Goal: Register for event/course

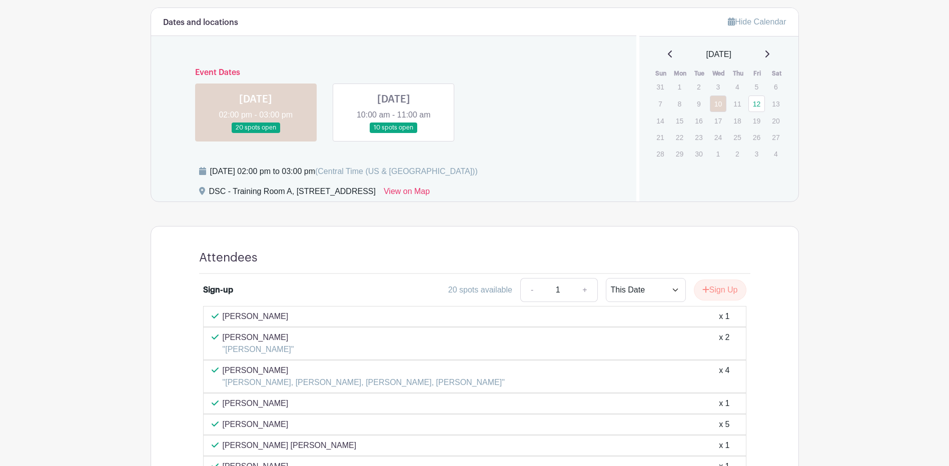
scroll to position [500, 0]
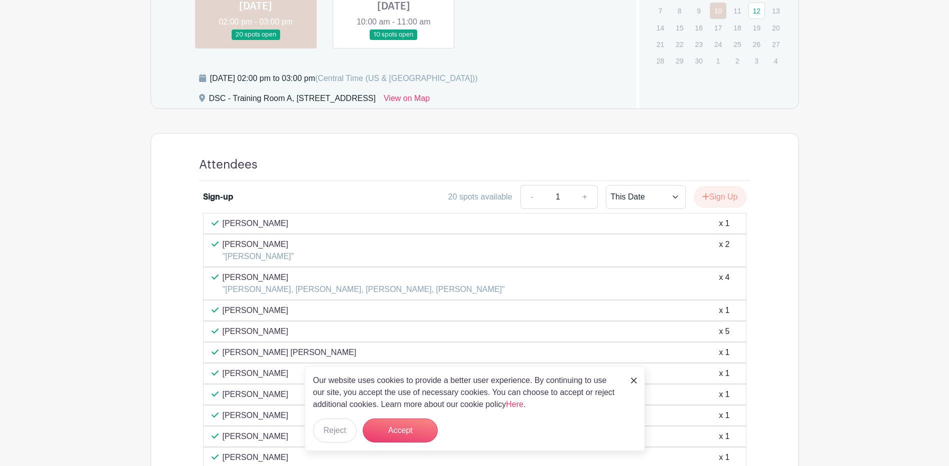
click at [632, 380] on img at bounding box center [634, 381] width 6 height 6
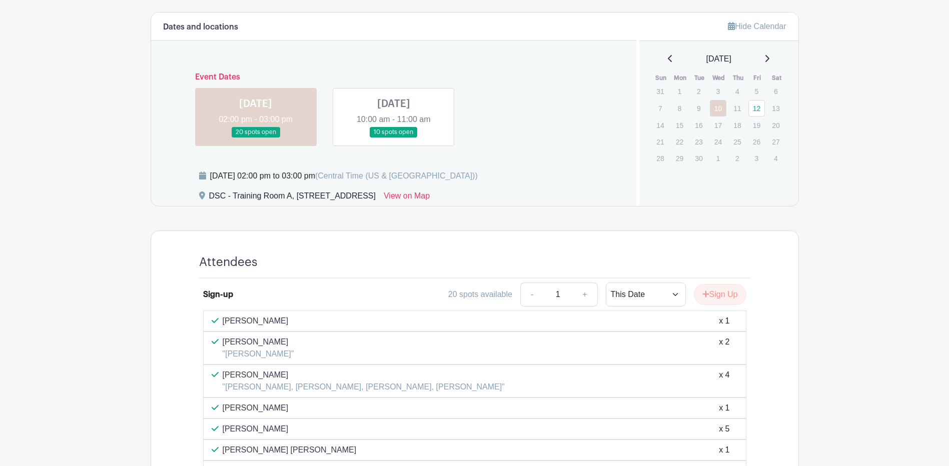
scroll to position [400, 0]
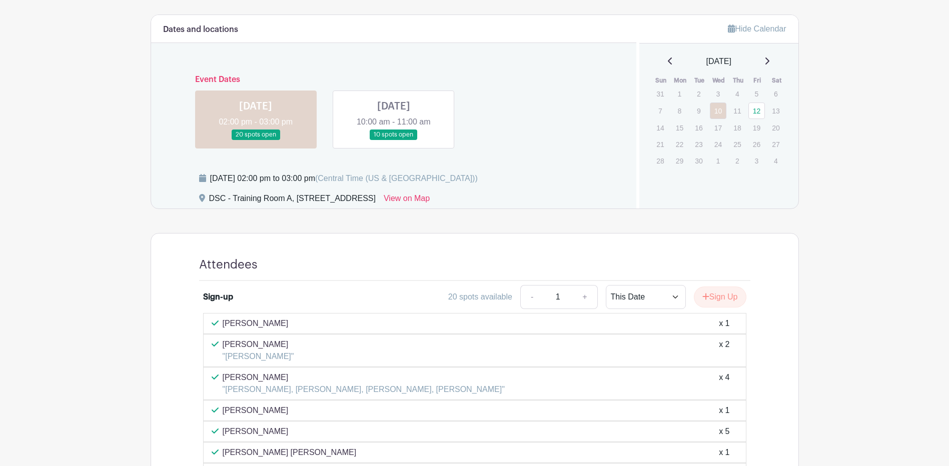
click at [394, 140] on link at bounding box center [394, 140] width 0 height 0
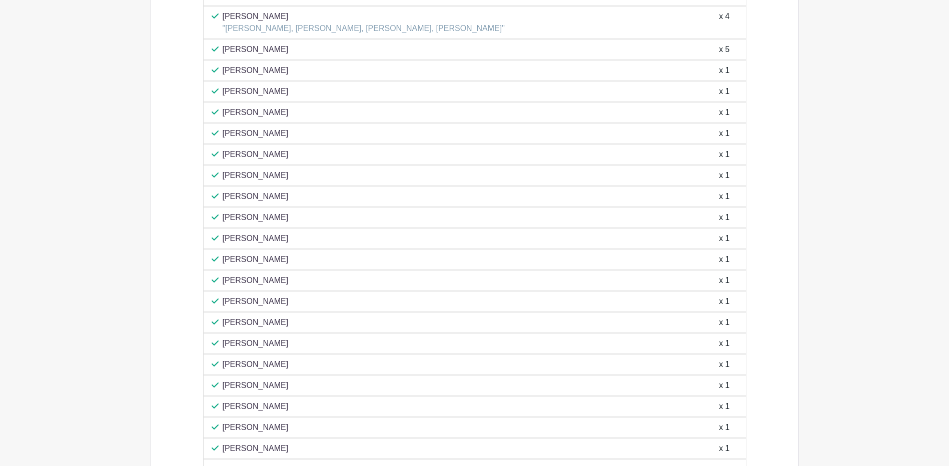
scroll to position [600, 0]
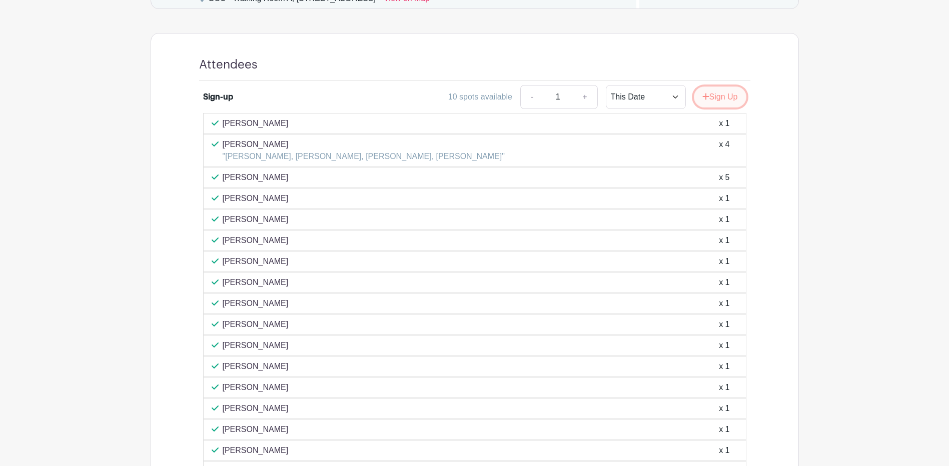
click at [730, 102] on button "Sign Up" at bounding box center [720, 97] width 53 height 21
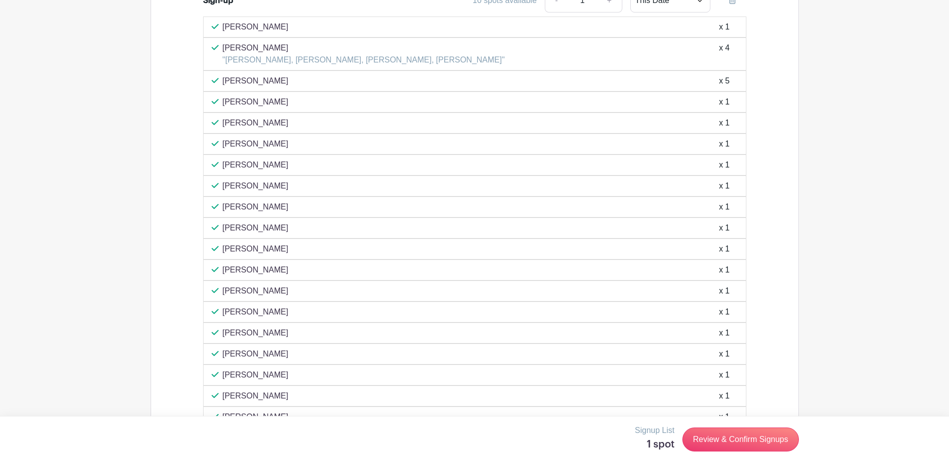
scroll to position [484, 0]
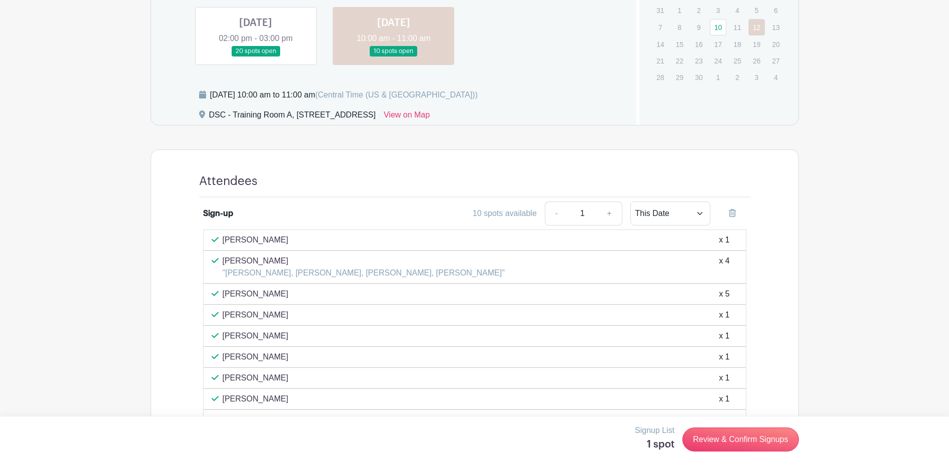
click at [337, 239] on div "[PERSON_NAME] x 1" at bounding box center [475, 240] width 526 height 12
click at [718, 242] on div "[PERSON_NAME] x 1" at bounding box center [475, 240] width 526 height 12
click at [765, 441] on link "Review & Confirm Signups" at bounding box center [740, 440] width 116 height 24
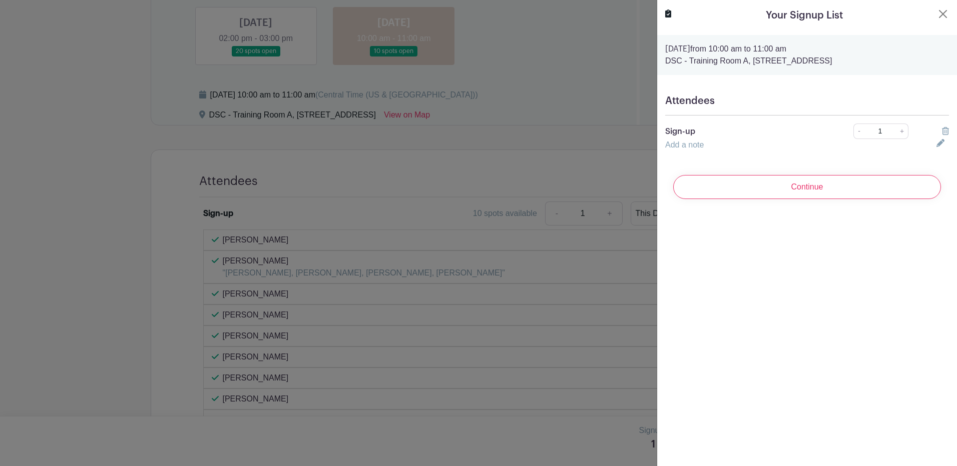
click at [696, 101] on h5 "Attendees" at bounding box center [807, 101] width 284 height 12
click at [703, 148] on link "Add a note" at bounding box center [684, 145] width 39 height 9
click at [703, 148] on input "text" at bounding box center [794, 151] width 259 height 24
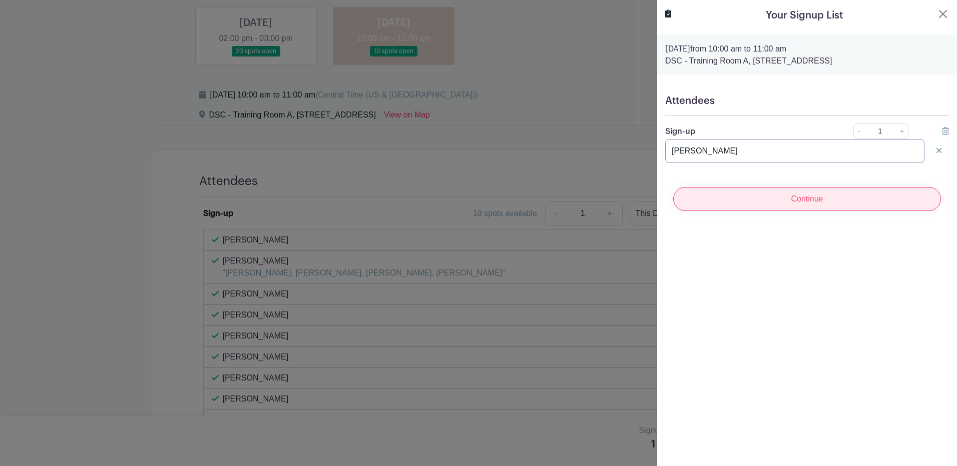
type input "[PERSON_NAME]"
click at [736, 208] on input "Continue" at bounding box center [807, 199] width 268 height 24
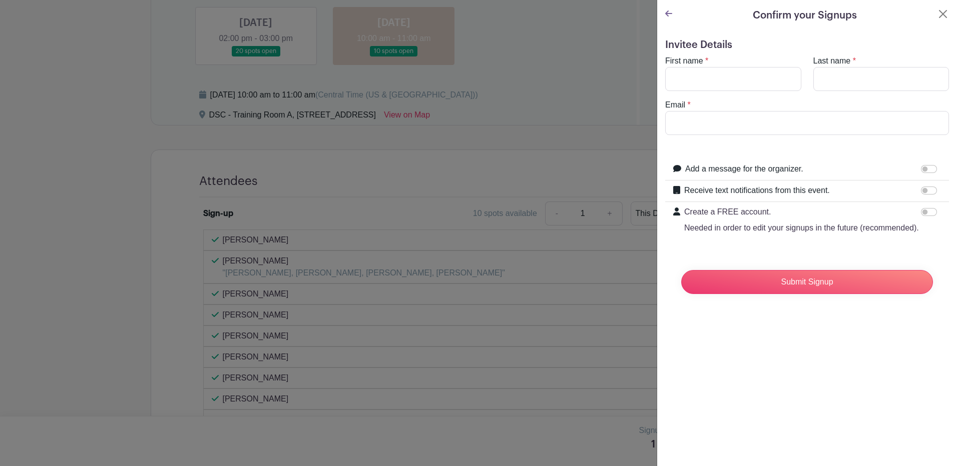
click at [671, 18] on link at bounding box center [668, 14] width 7 height 9
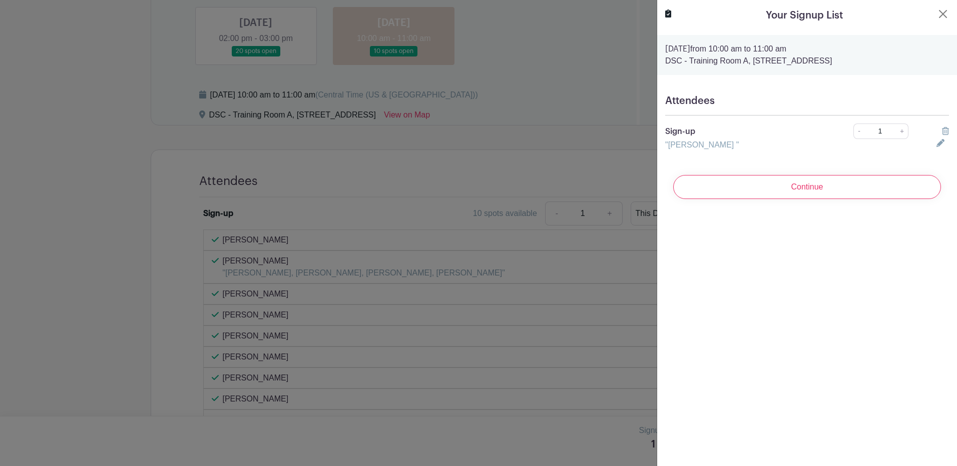
click at [700, 140] on div ""[PERSON_NAME] "" at bounding box center [794, 145] width 271 height 12
click at [803, 184] on input "Continue" at bounding box center [807, 187] width 268 height 24
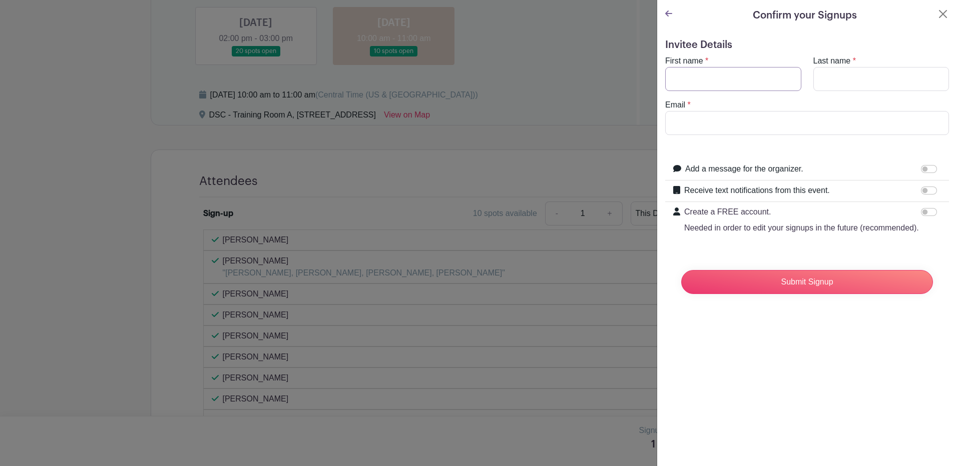
click at [715, 82] on input "First name" at bounding box center [733, 79] width 136 height 24
type input "[PERSON_NAME]"
type input "D"
type input "[PERSON_NAME]"
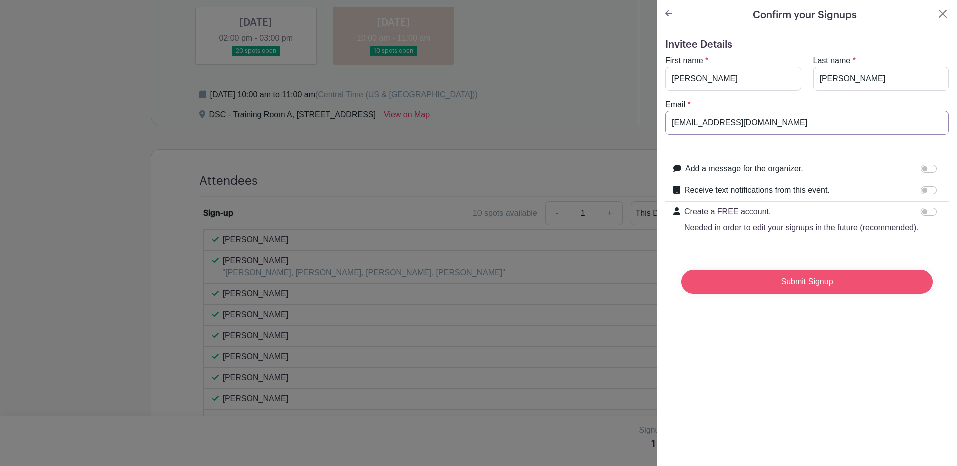
type input "[EMAIL_ADDRESS][DOMAIN_NAME]"
click at [763, 294] on input "Submit Signup" at bounding box center [807, 282] width 252 height 24
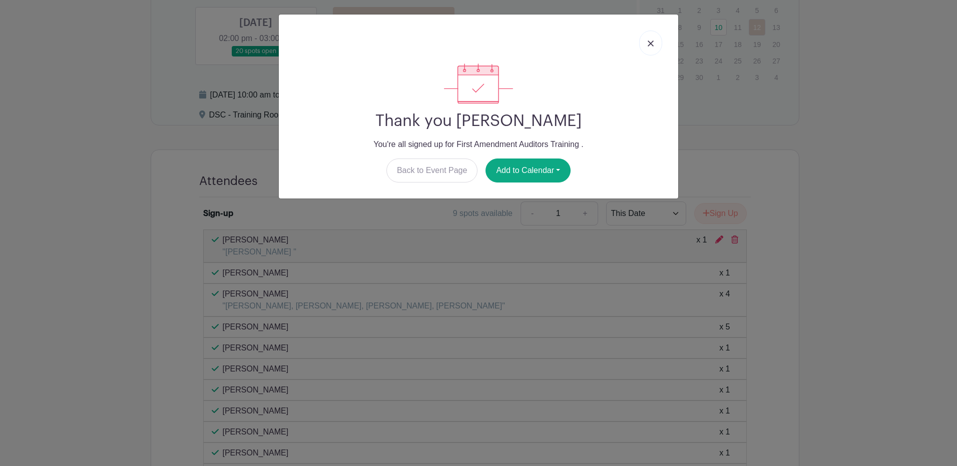
click at [658, 42] on link at bounding box center [650, 43] width 23 height 25
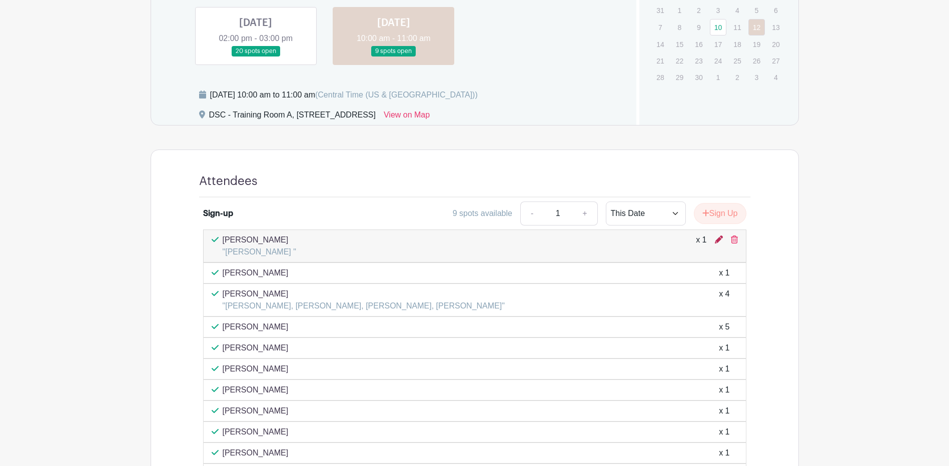
click at [717, 239] on icon at bounding box center [719, 240] width 8 height 8
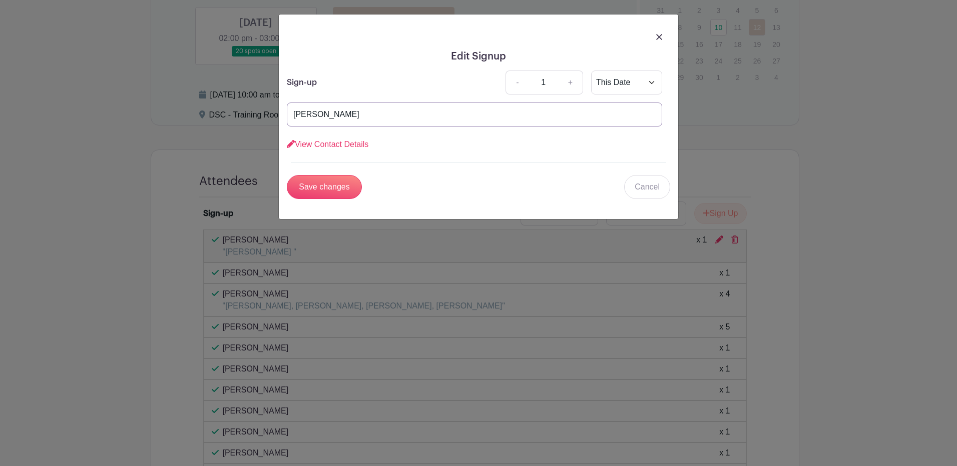
click at [425, 111] on input "[PERSON_NAME]" at bounding box center [474, 115] width 375 height 24
type input "S"
click at [334, 187] on input "Save changes" at bounding box center [324, 187] width 75 height 24
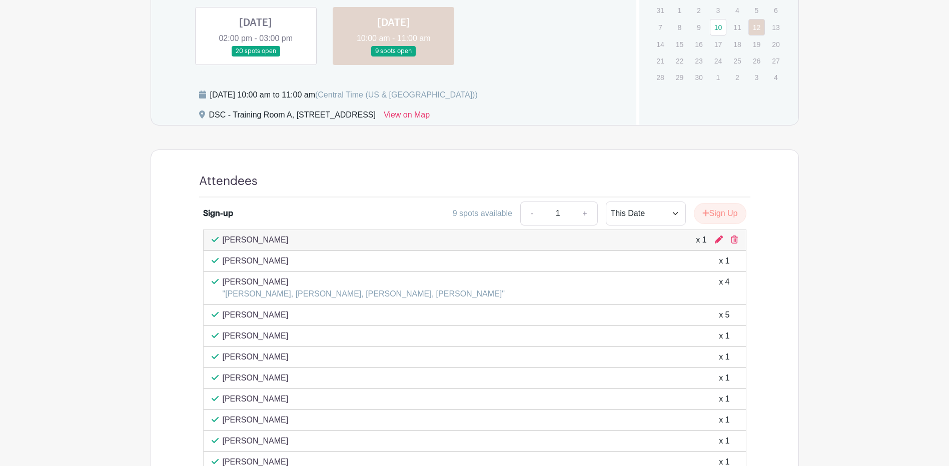
click at [775, 218] on div "Attendees Sign-up 9 spots available - 1 + This Date Select Dates Select Dates S…" at bounding box center [475, 462] width 648 height 625
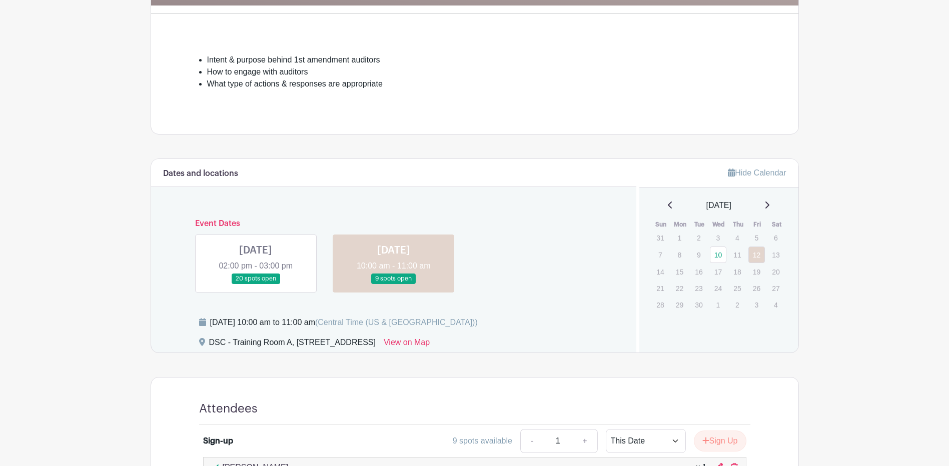
scroll to position [150, 0]
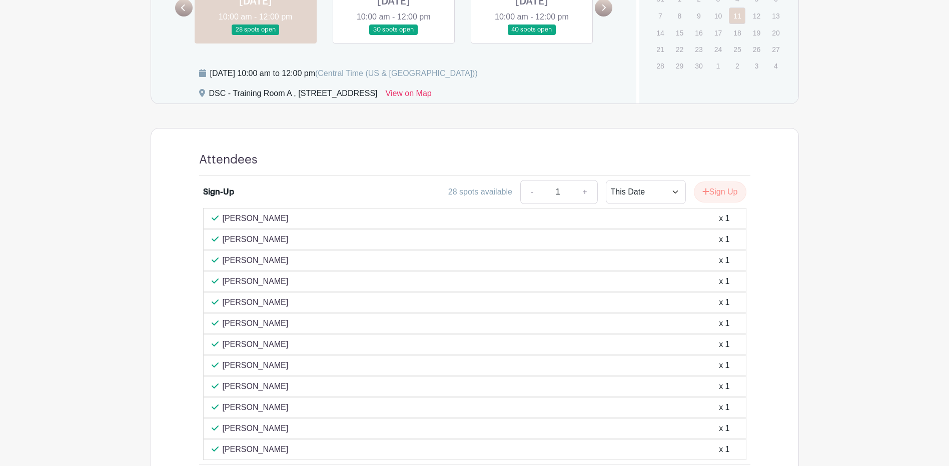
scroll to position [350, 0]
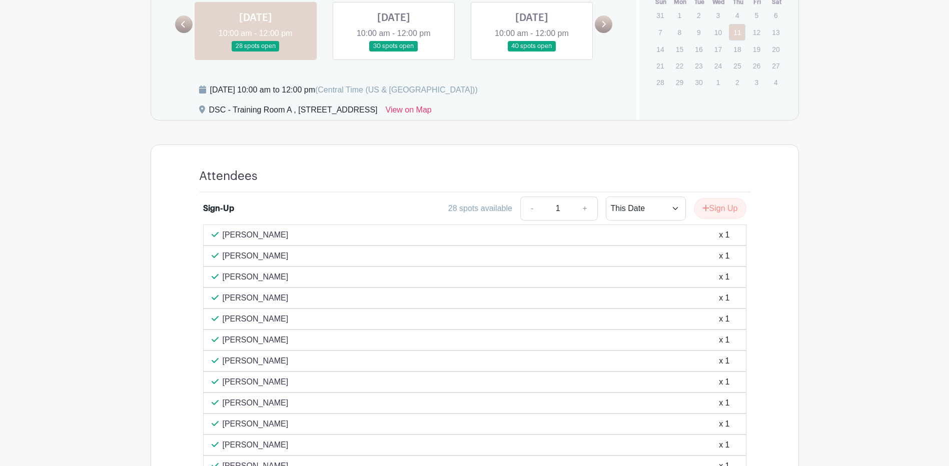
click at [394, 52] on link at bounding box center [394, 52] width 0 height 0
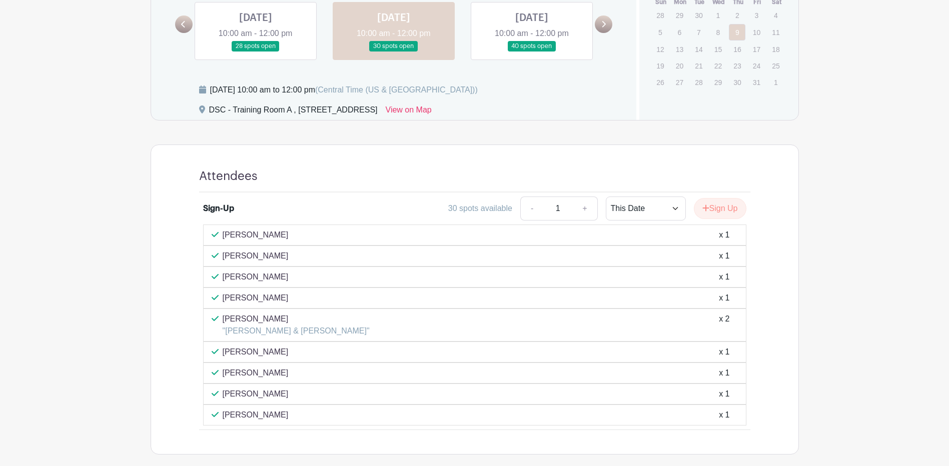
click at [256, 52] on link at bounding box center [256, 52] width 0 height 0
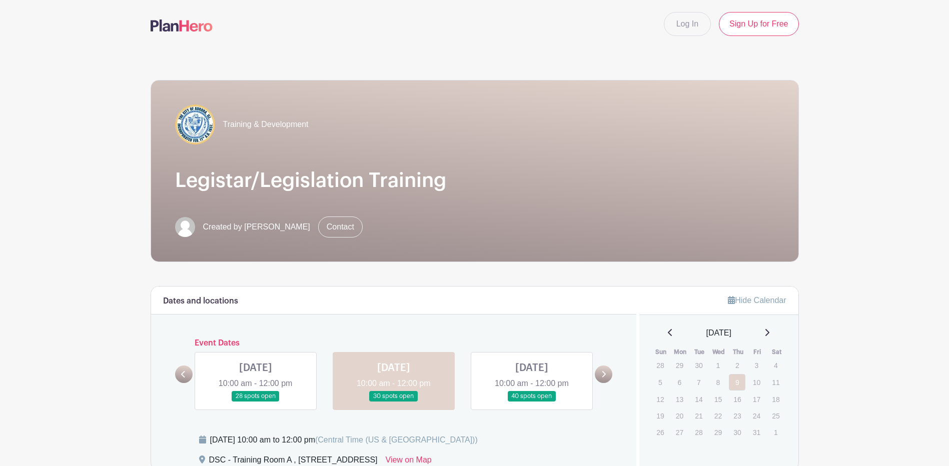
click at [192, 374] on div "THU Sep 11, 2025 10:00 am - 12:00 pm 28 spots open" at bounding box center [256, 381] width 138 height 58
click at [184, 378] on icon at bounding box center [183, 375] width 5 height 8
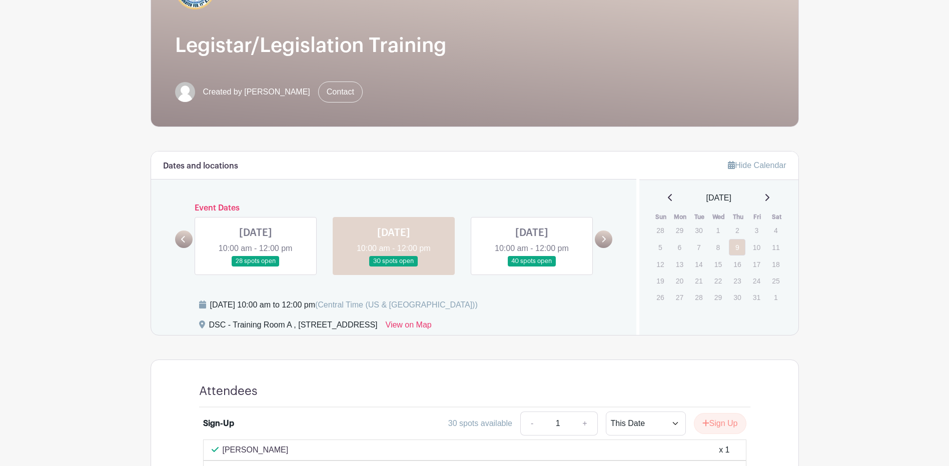
scroll to position [150, 0]
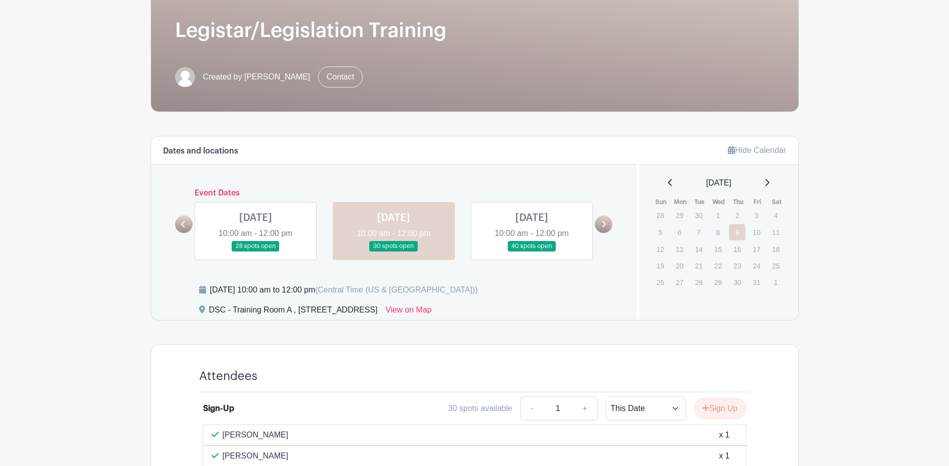
click at [256, 252] on link at bounding box center [256, 252] width 0 height 0
